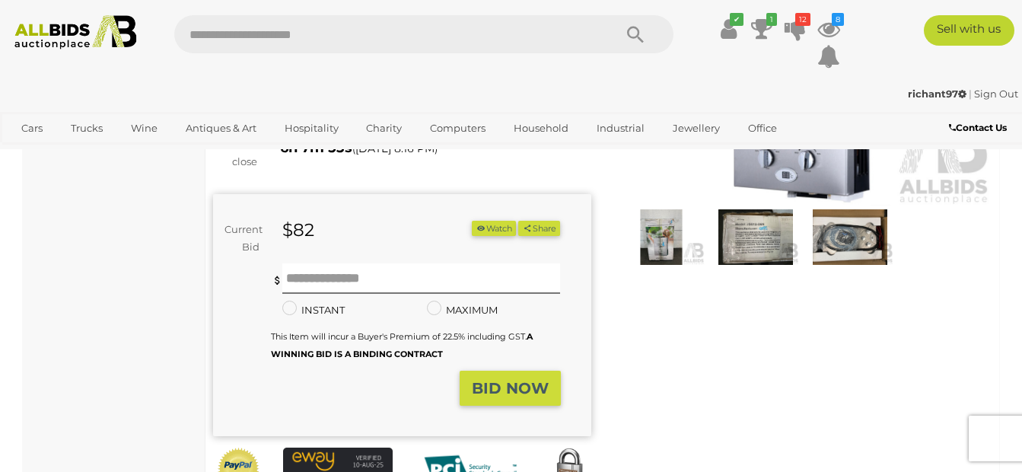
scroll to position [228, 0]
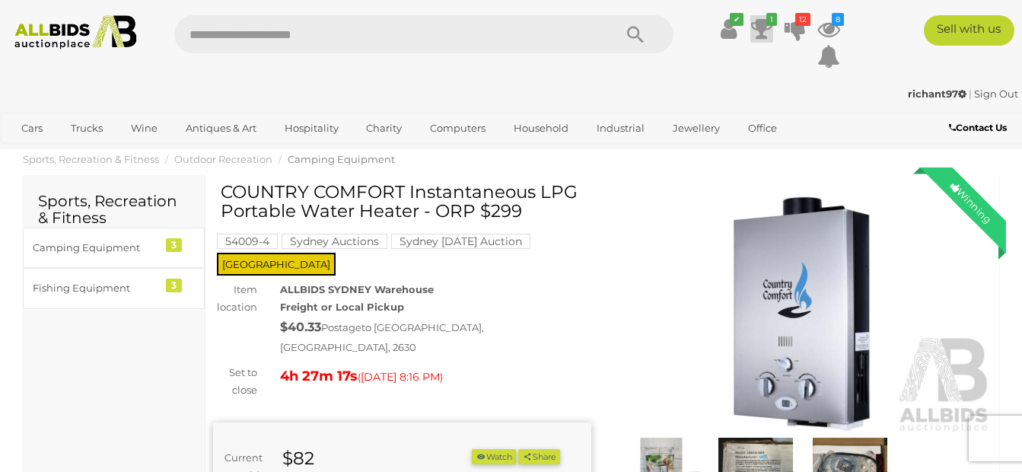
click at [755, 21] on icon at bounding box center [761, 28] width 21 height 27
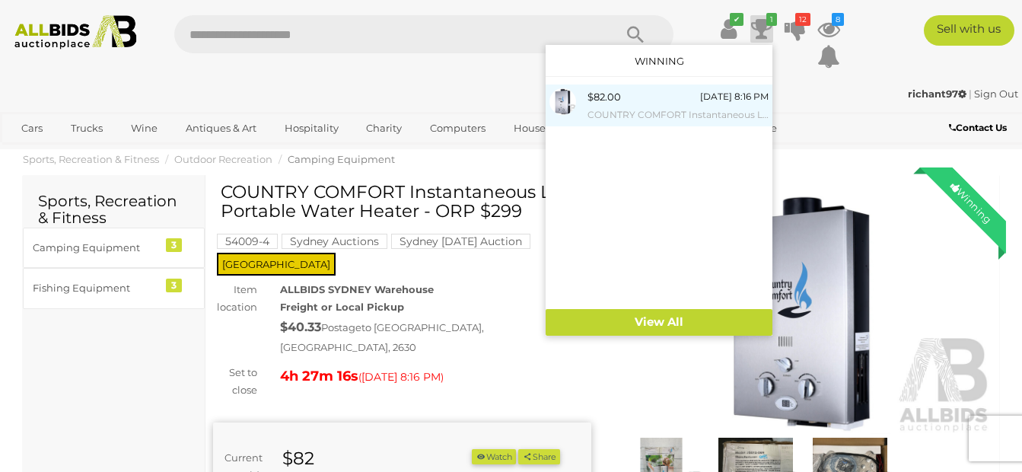
click at [614, 99] on div "$82.00" at bounding box center [604, 97] width 33 height 18
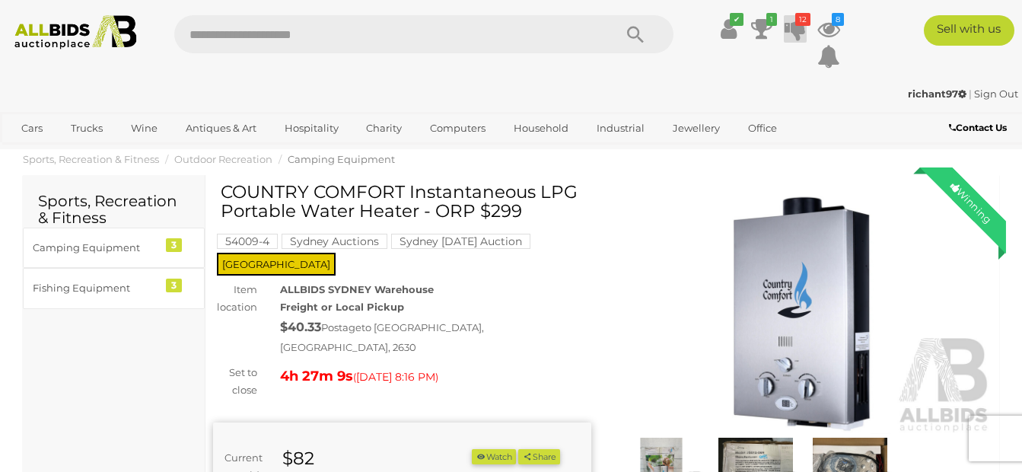
click at [795, 33] on icon at bounding box center [795, 28] width 21 height 27
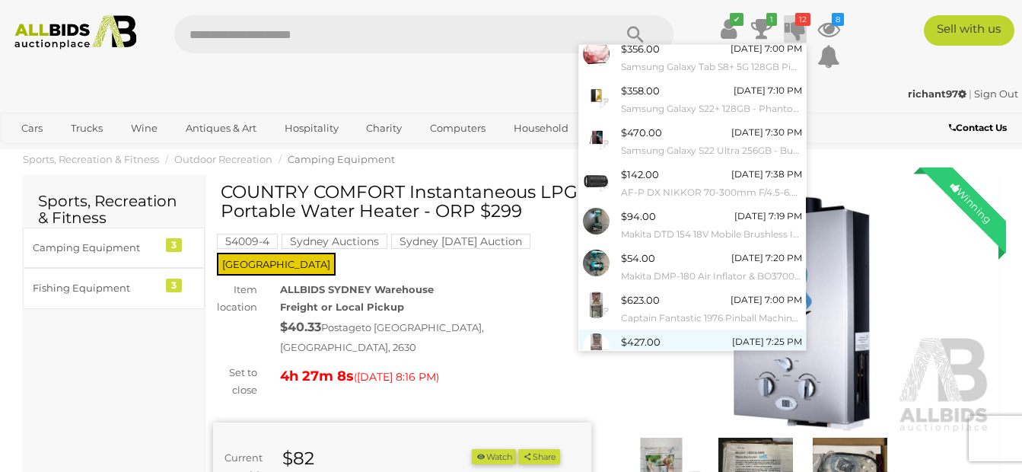
scroll to position [179, 0]
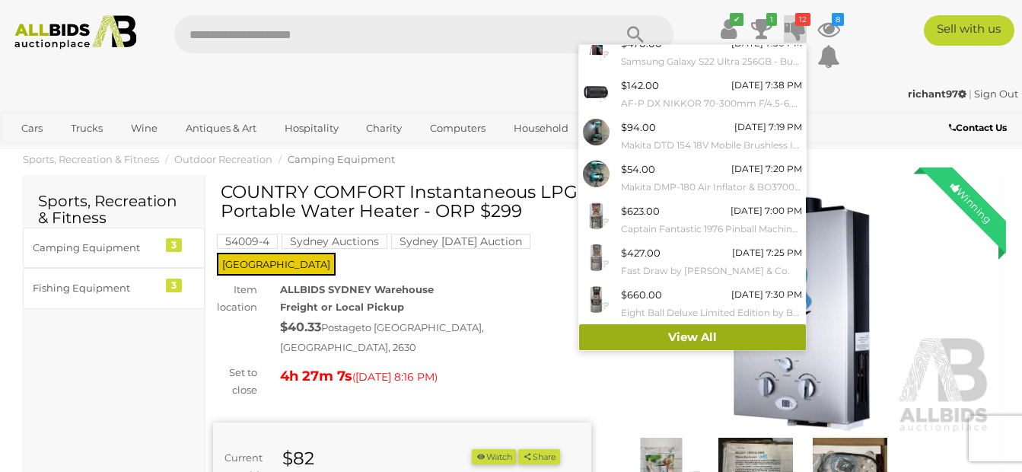
click at [674, 333] on link "View All" at bounding box center [692, 337] width 227 height 27
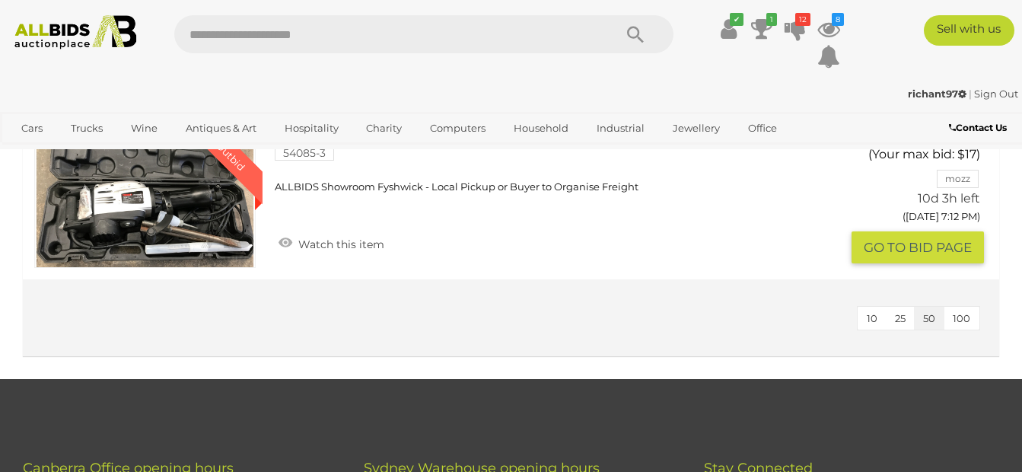
scroll to position [2131, 0]
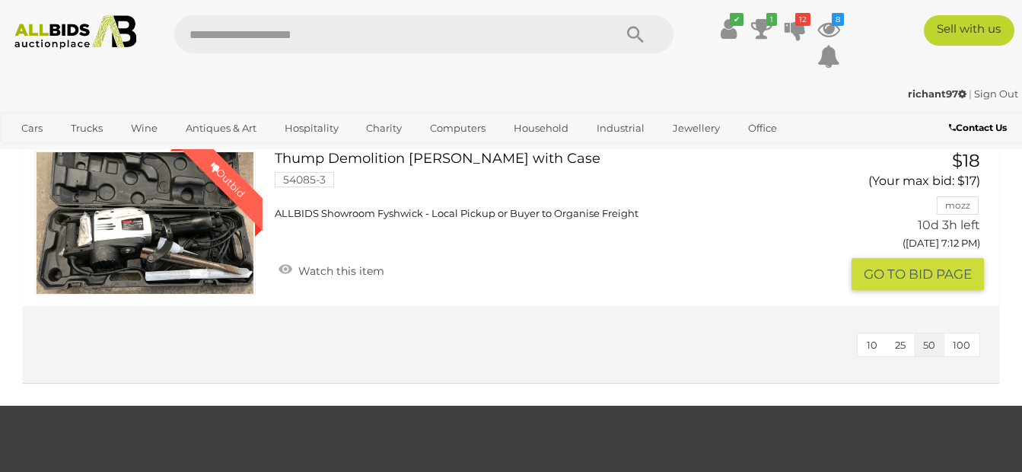
click at [435, 220] on link "Thump Demolition Jack Hammer with Case 54085-3 ALLBIDS Showroom Fyshwick - Loca…" at bounding box center [555, 185] width 539 height 69
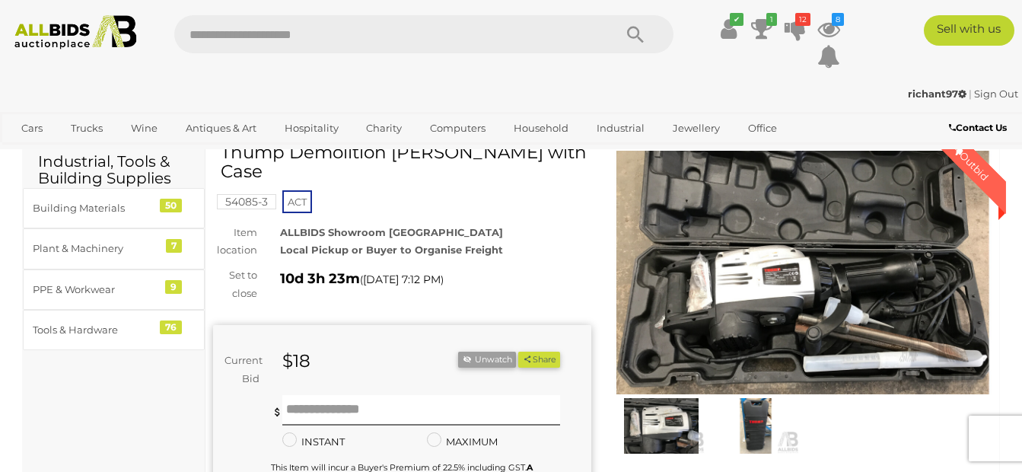
scroll to position [76, 0]
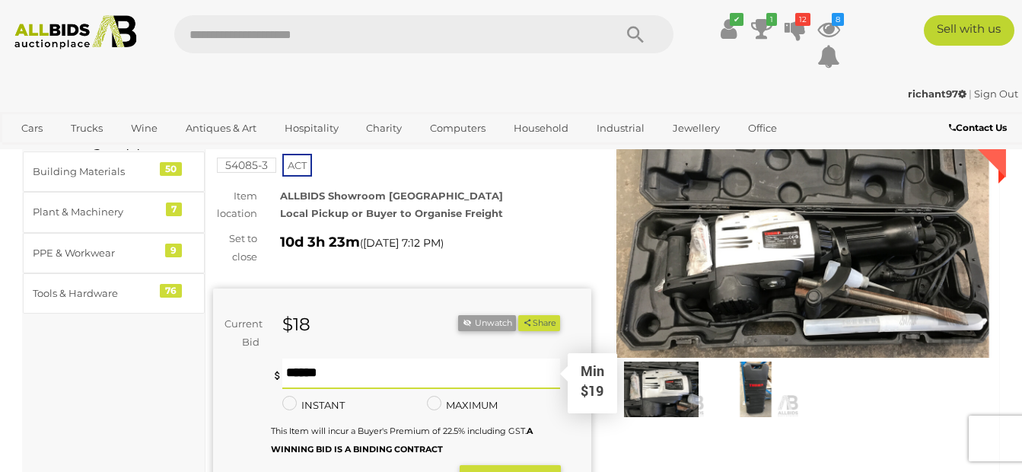
click at [336, 374] on input "text" at bounding box center [421, 374] width 278 height 30
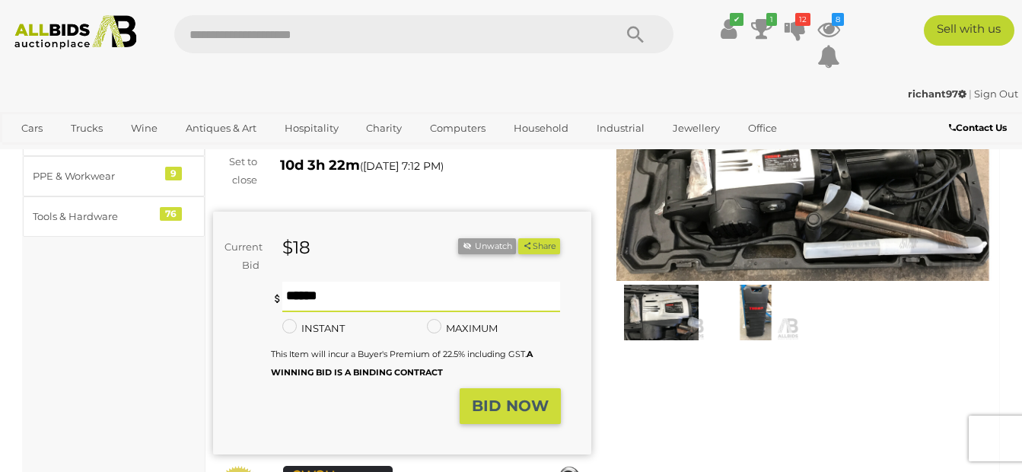
scroll to position [228, 0]
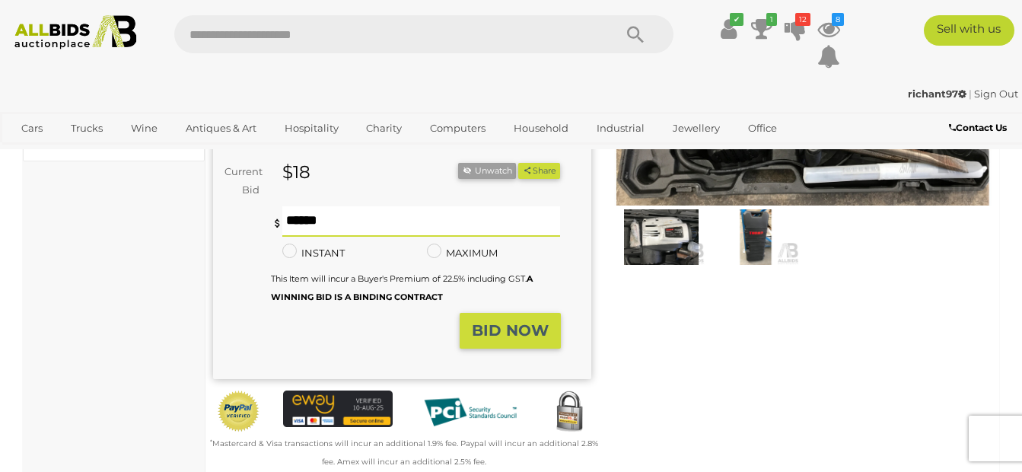
type input "**"
click at [482, 336] on strong "BID NOW" at bounding box center [510, 330] width 77 height 18
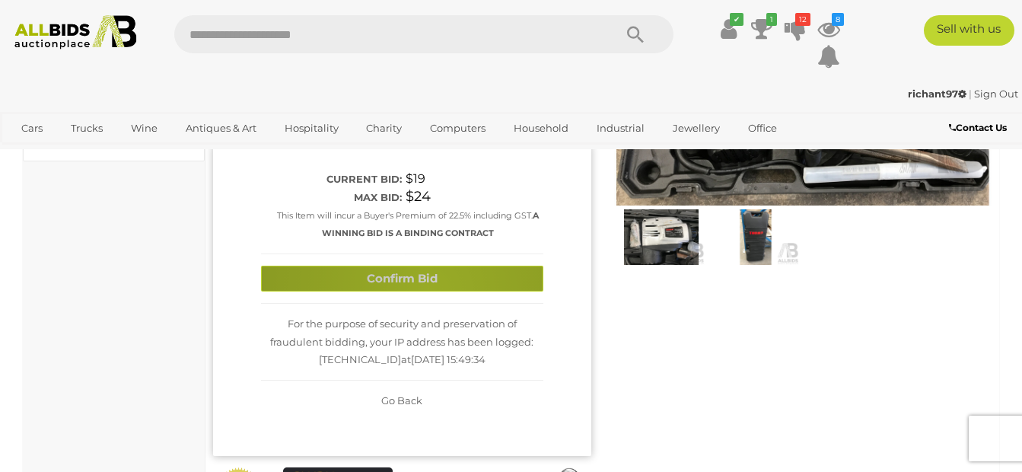
drag, startPoint x: 429, startPoint y: 288, endPoint x: 424, endPoint y: 281, distance: 8.9
click at [429, 288] on button "Confirm Bid" at bounding box center [402, 279] width 282 height 27
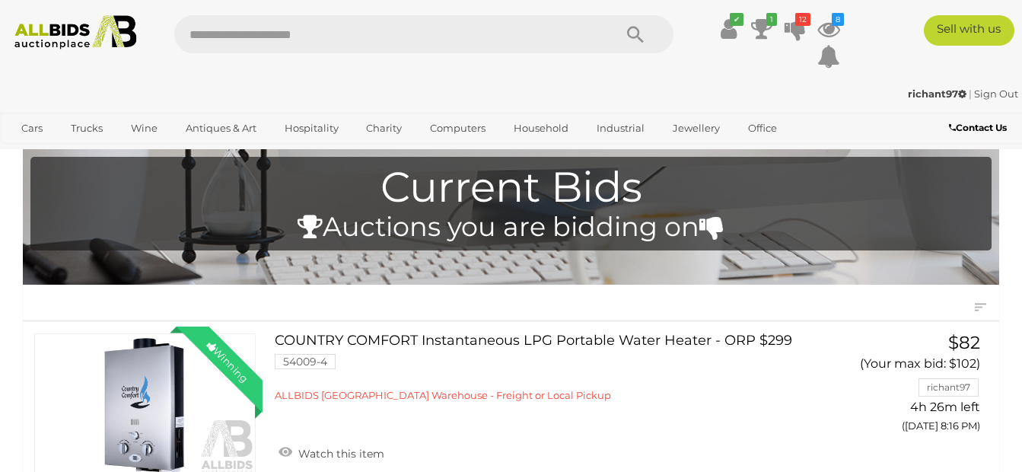
scroll to position [2155, 0]
